Goal: Communication & Community: Participate in discussion

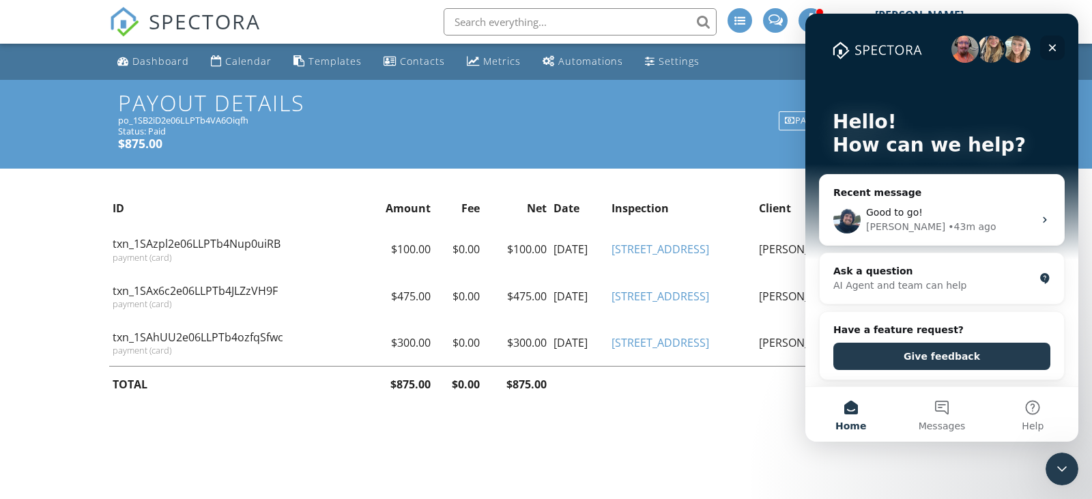
click at [1048, 51] on icon "Close" at bounding box center [1052, 47] width 11 height 11
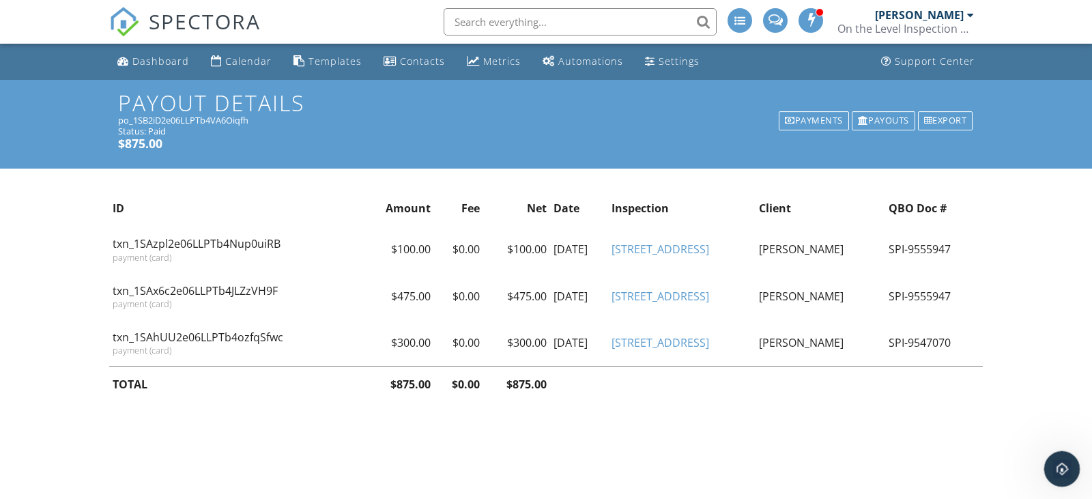
click at [1057, 459] on icon "Open Intercom Messenger" at bounding box center [1060, 467] width 23 height 23
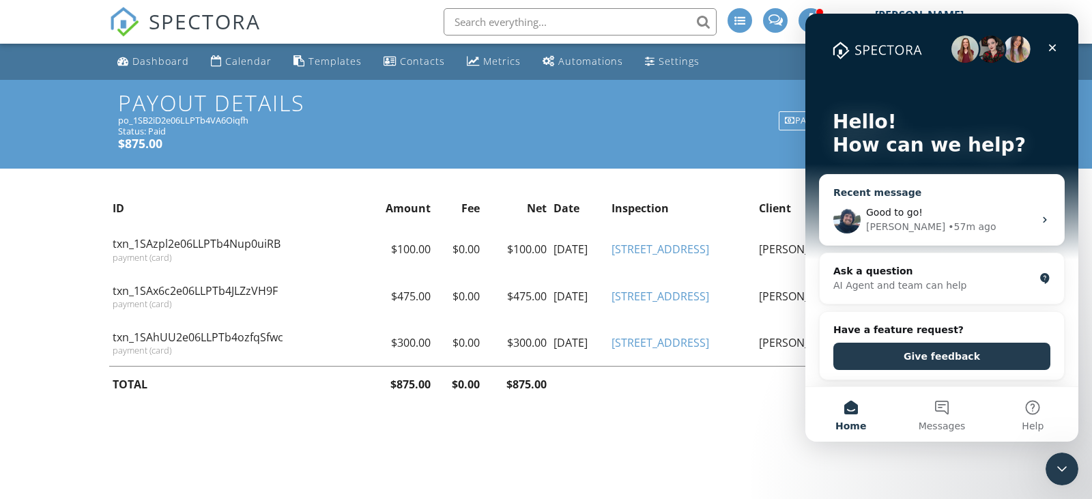
click at [877, 214] on span "Good to go! ​" at bounding box center [895, 212] width 59 height 11
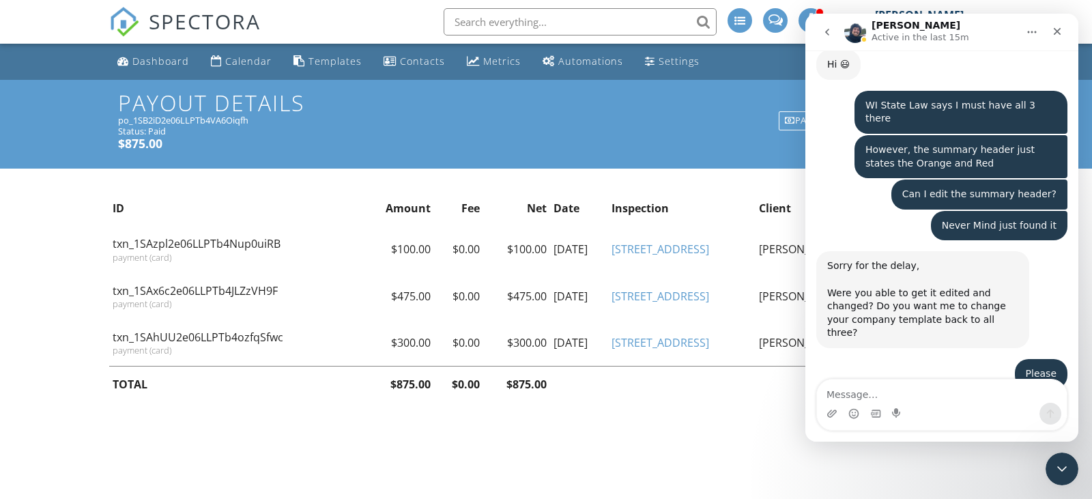
scroll to position [2432, 0]
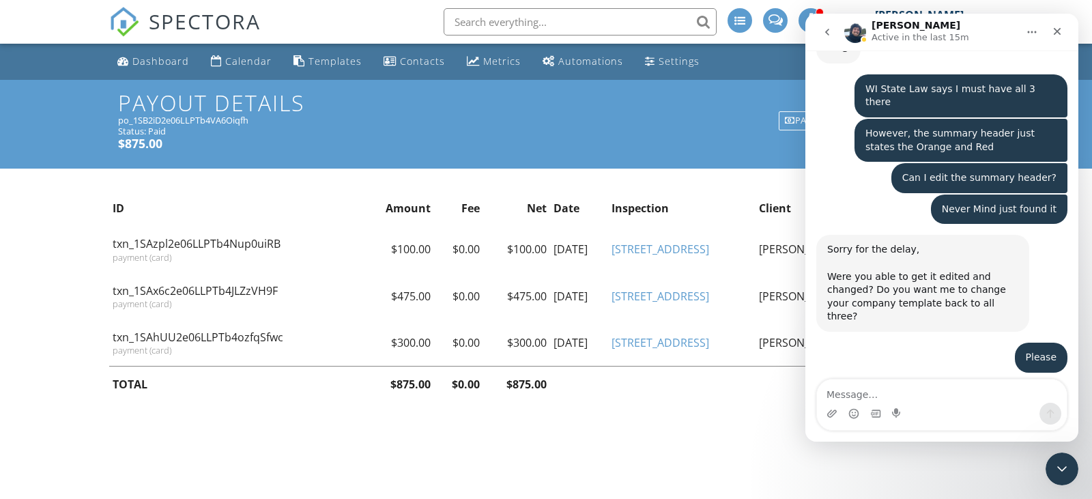
click at [866, 393] on textarea "Message…" at bounding box center [942, 390] width 250 height 23
type textarea "A"
click at [1055, 28] on icon "Close" at bounding box center [1056, 31] width 11 height 11
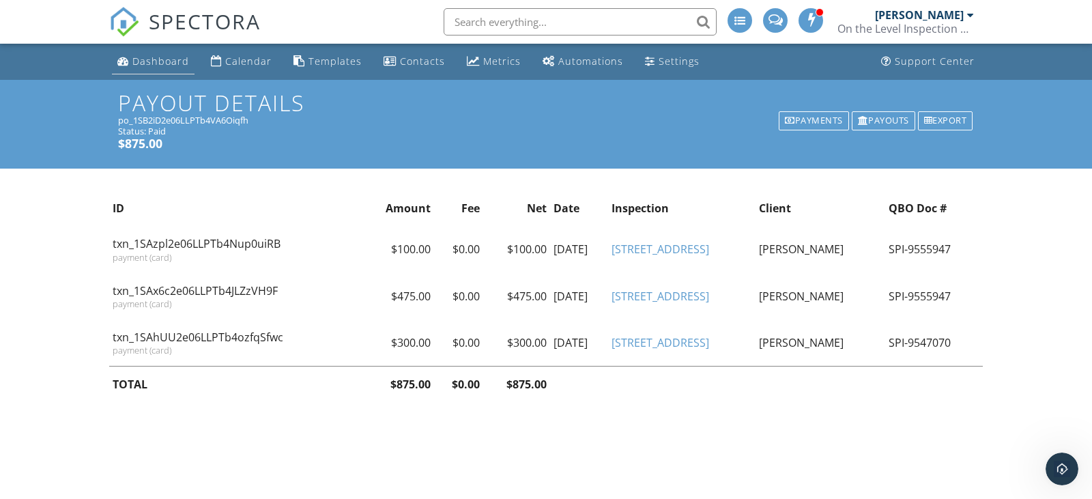
click at [156, 61] on div "Dashboard" at bounding box center [160, 61] width 57 height 13
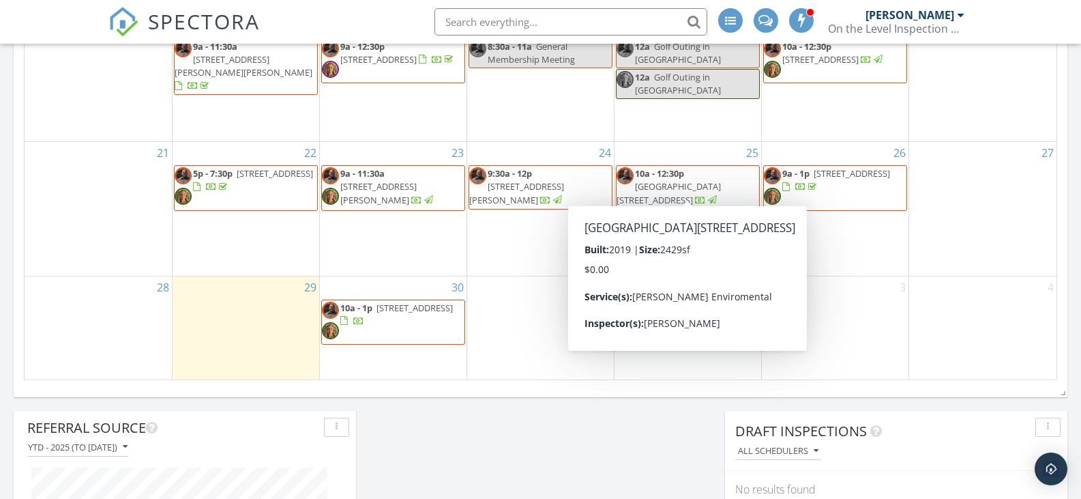
scroll to position [841, 0]
